Goal: Task Accomplishment & Management: Use online tool/utility

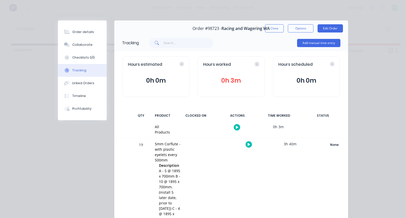
scroll to position [0, 593]
click at [275, 26] on button "Close" at bounding box center [274, 28] width 19 height 8
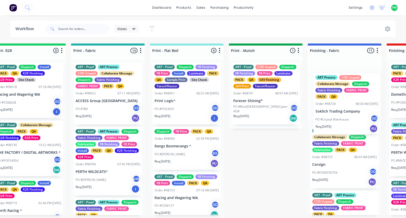
scroll to position [0, 654]
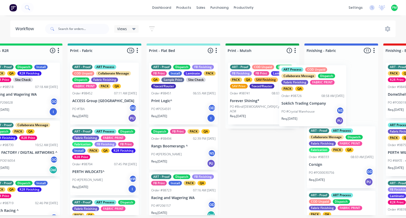
drag, startPoint x: 218, startPoint y: 163, endPoint x: 321, endPoint y: 97, distance: 122.0
click at [321, 97] on div "Submitted 19 Status colour #273444 hex #273444 Save Cancel Summaries Total orde…" at bounding box center [327, 130] width 1969 height 172
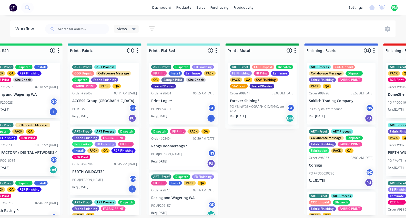
click at [305, 90] on div "ART Process COD Unpaid Collaborate Message Dispatch Fabric Finishing FABRIC PRI…" at bounding box center [341, 137] width 74 height 157
click at [291, 93] on div "08:03 AM [DATE]" at bounding box center [283, 93] width 23 height 5
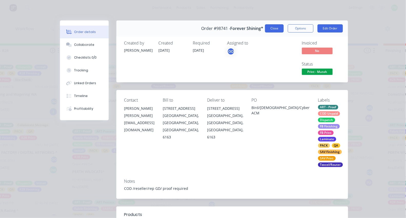
click at [276, 32] on button "Close" at bounding box center [274, 28] width 19 height 8
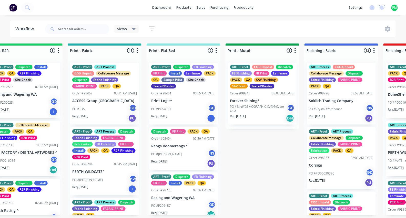
click at [293, 96] on div "ART - Proof COD Unpaid Dispatch FB Finishing FB Print Laminate PACK QA SAV Fini…" at bounding box center [262, 94] width 69 height 62
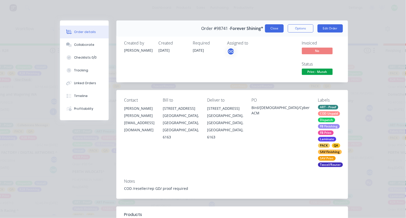
click at [275, 27] on button "Close" at bounding box center [274, 28] width 19 height 8
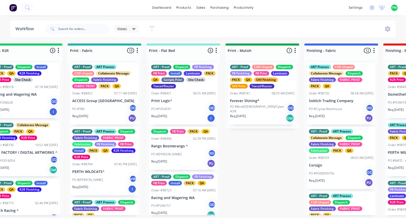
click at [371, 92] on div "08:58 AM [DATE]" at bounding box center [362, 93] width 23 height 5
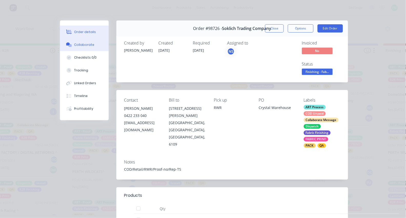
click at [87, 44] on div "Collaborate" at bounding box center [84, 45] width 20 height 5
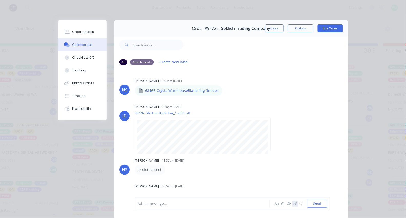
click at [294, 205] on icon "button" at bounding box center [295, 204] width 3 height 4
click at [322, 202] on button "Send" at bounding box center [317, 204] width 20 height 8
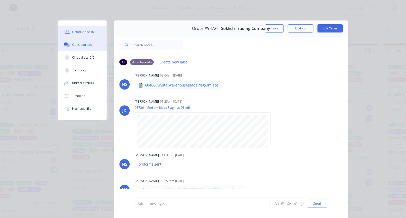
click at [94, 35] on button "Order details" at bounding box center [82, 32] width 49 height 13
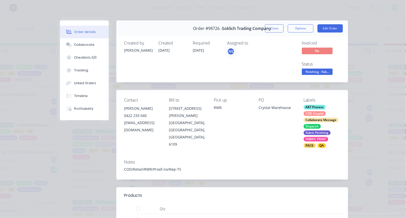
click at [316, 69] on span "Finishing - Fab..." at bounding box center [317, 72] width 31 height 6
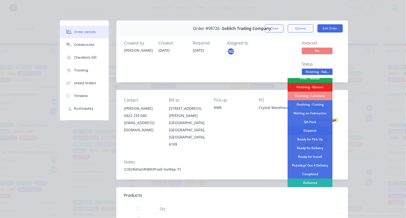
scroll to position [100, 0]
click at [308, 173] on div "Completed" at bounding box center [310, 174] width 45 height 9
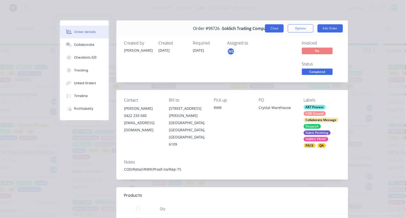
click at [278, 29] on button "Close" at bounding box center [274, 28] width 19 height 8
